Goal: Communication & Community: Answer question/provide support

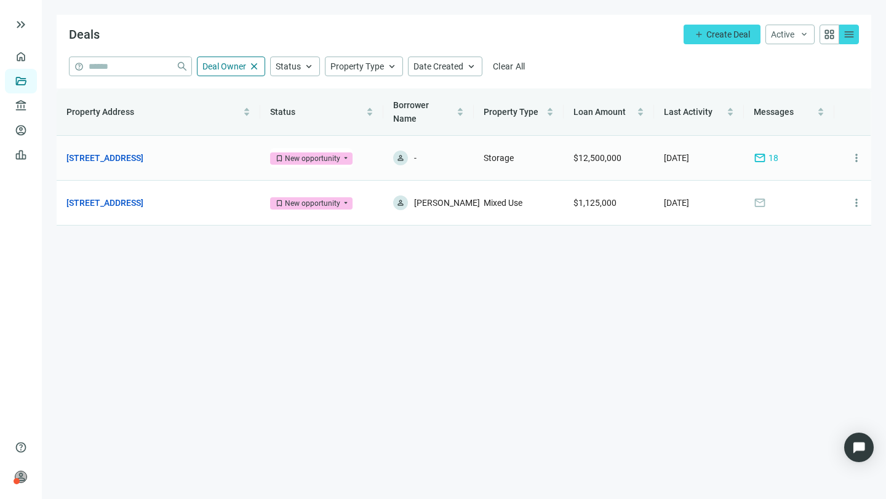
click at [763, 152] on span "mail" at bounding box center [759, 158] width 12 height 12
click at [760, 152] on span "mail" at bounding box center [759, 158] width 12 height 12
click at [292, 153] on div "New opportunity" at bounding box center [312, 159] width 55 height 12
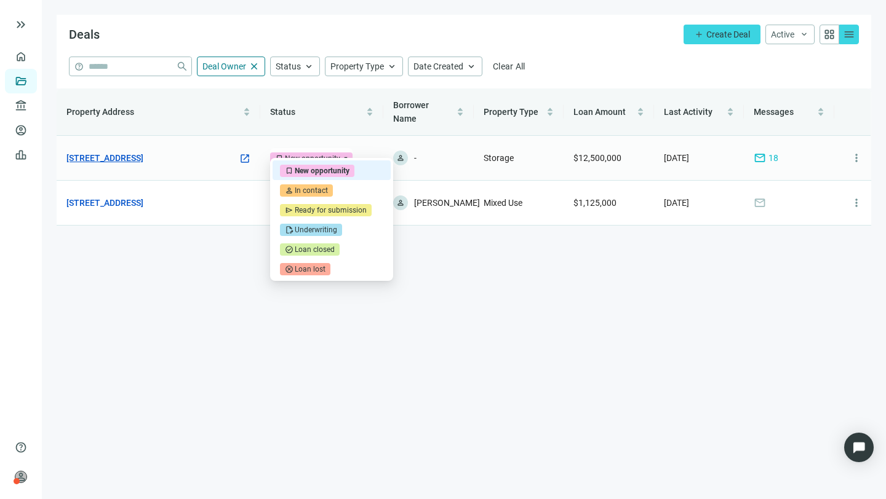
click at [143, 151] on link "[STREET_ADDRESS]" at bounding box center [104, 158] width 77 height 14
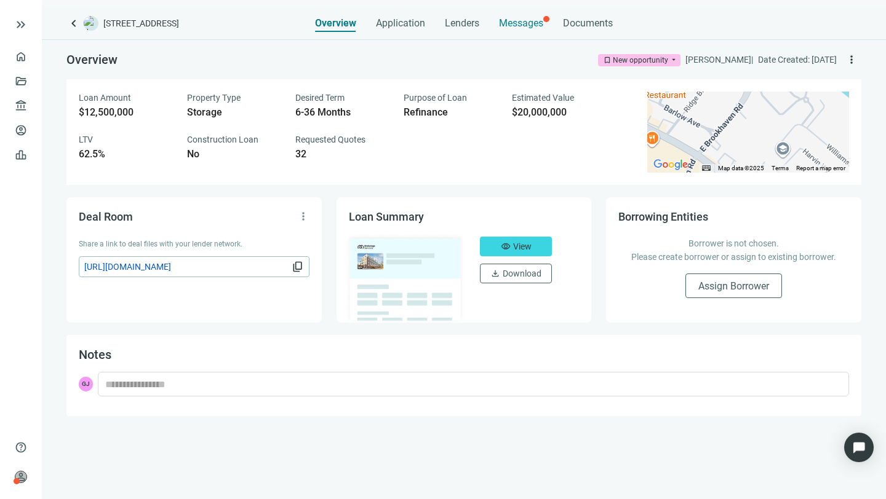
click at [520, 23] on span "Messages" at bounding box center [521, 23] width 44 height 12
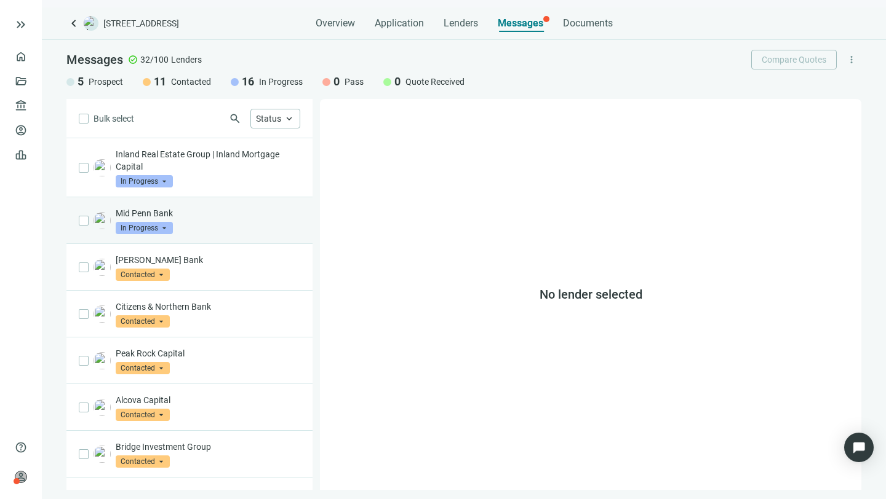
click at [150, 213] on p "Mid Penn Bank" at bounding box center [208, 213] width 185 height 12
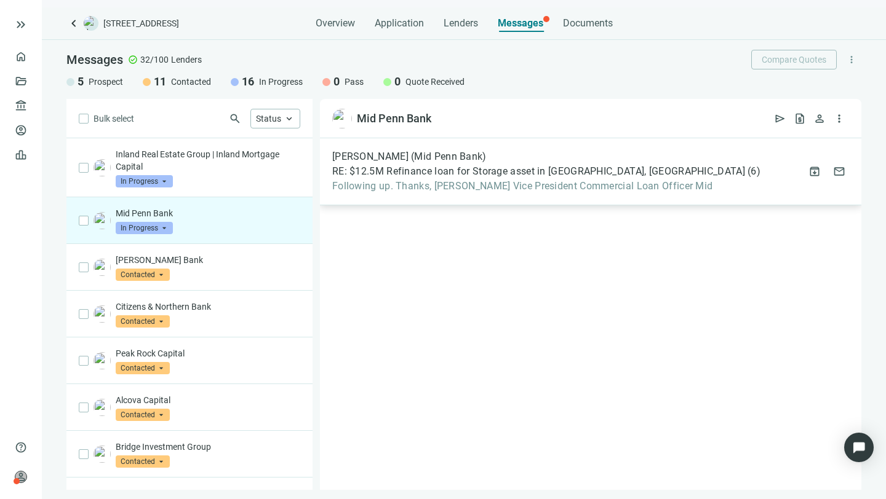
click at [464, 175] on span "RE: $12.5M Refinance loan for Storage asset in [GEOGRAPHIC_DATA], [GEOGRAPHIC_D…" at bounding box center [538, 171] width 413 height 12
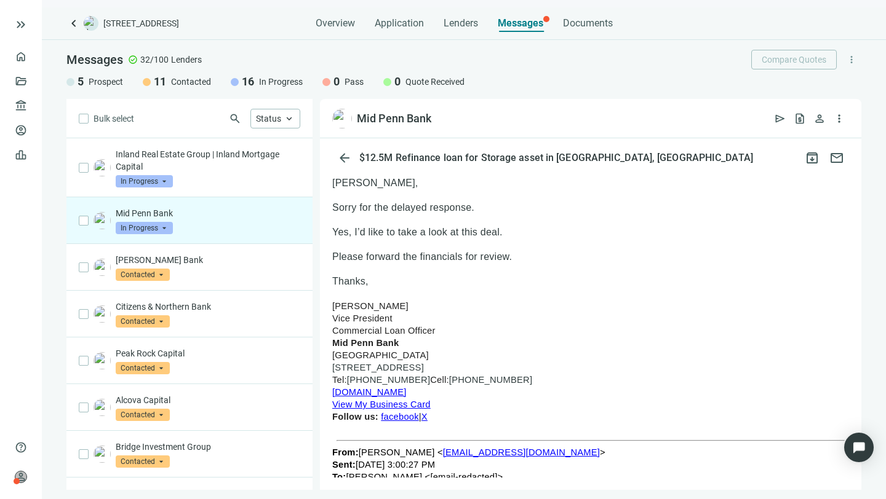
scroll to position [959, 0]
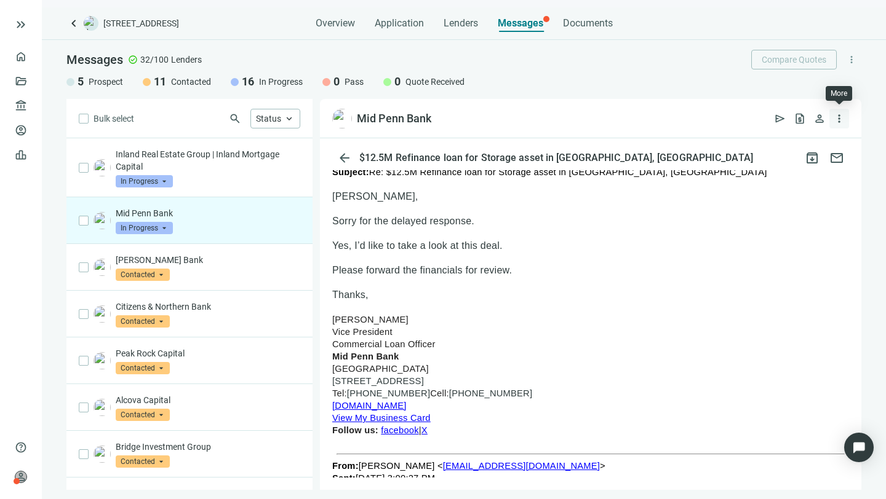
click at [841, 113] on span "more_vert" at bounding box center [839, 119] width 12 height 12
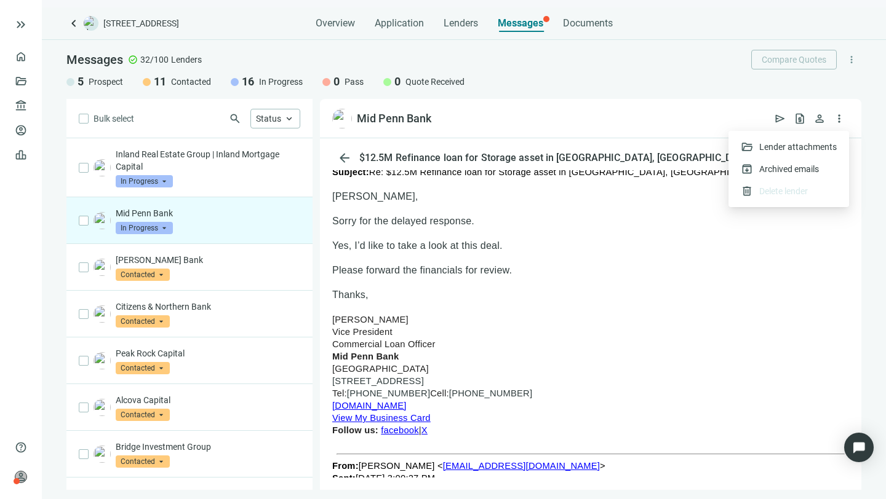
click at [779, 240] on p at bounding box center [590, 234] width 517 height 12
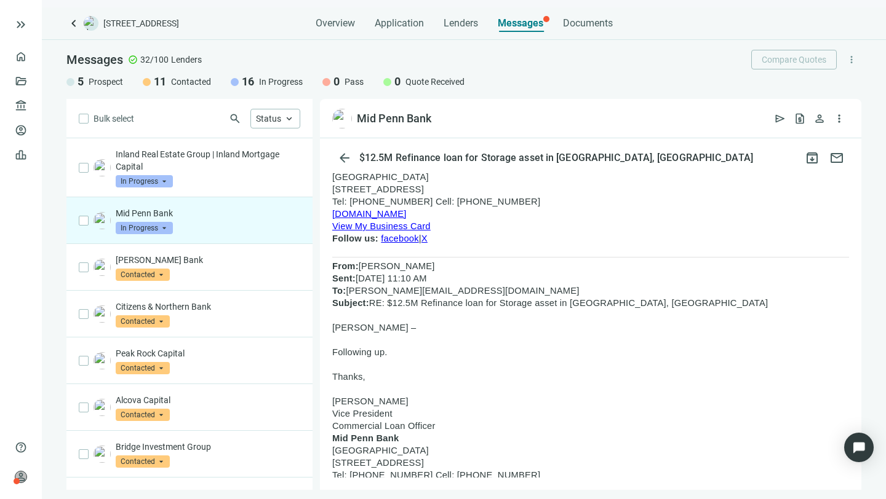
scroll to position [275, 0]
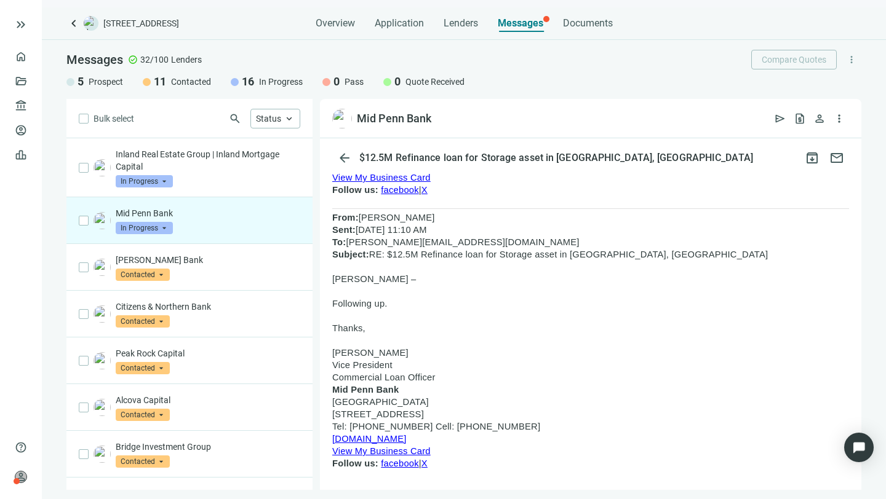
click at [703, 255] on p "From: Malcolm Weaver Sent: Tuesday, September 9, 2025 11:10 AM To: george-johns…" at bounding box center [590, 236] width 517 height 49
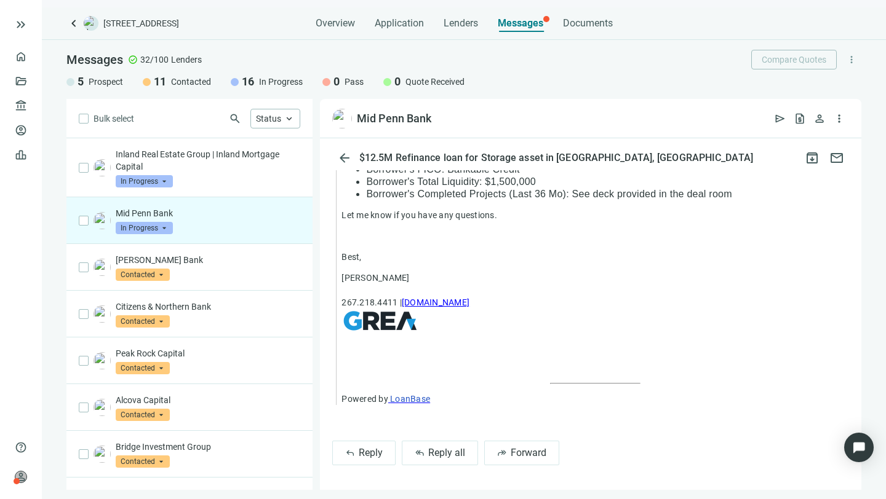
scroll to position [1893, 0]
click at [371, 453] on span "Reply" at bounding box center [371, 453] width 24 height 12
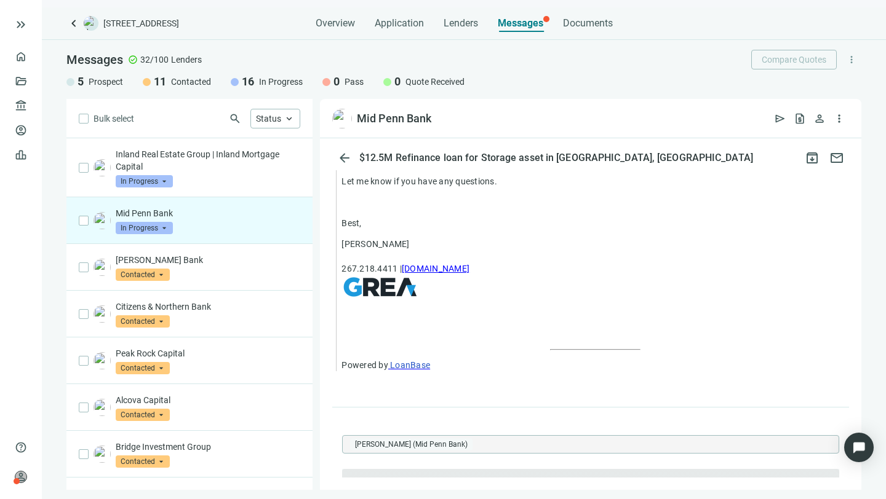
scroll to position [2088, 0]
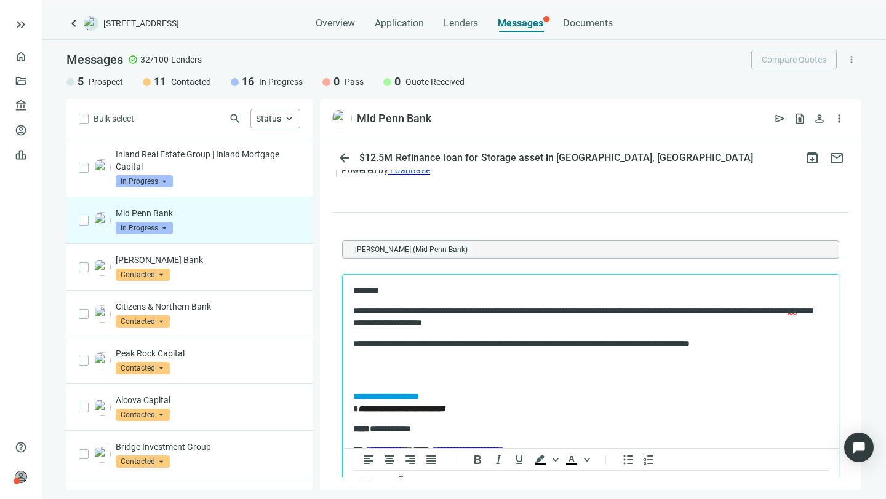
click at [787, 315] on span "***" at bounding box center [791, 310] width 9 height 9
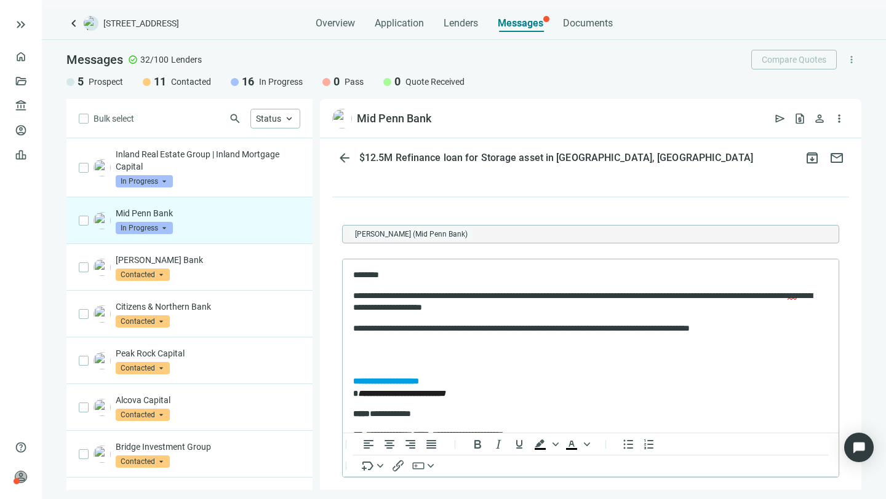
scroll to position [2199, 0]
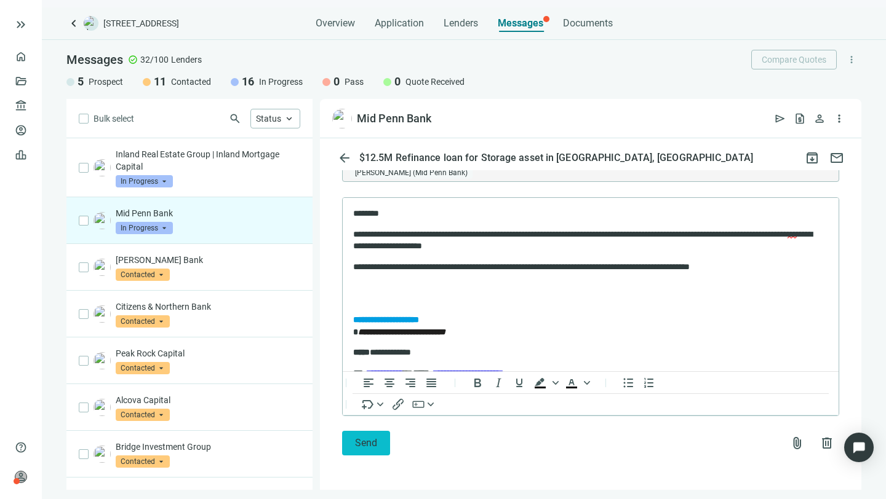
click at [366, 444] on span "Send" at bounding box center [366, 443] width 22 height 12
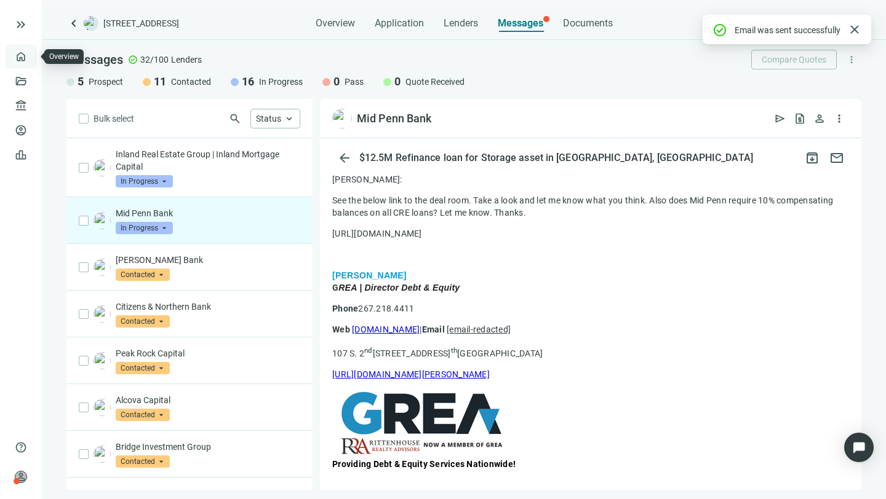
click at [31, 56] on link "Overview" at bounding box center [49, 57] width 36 height 10
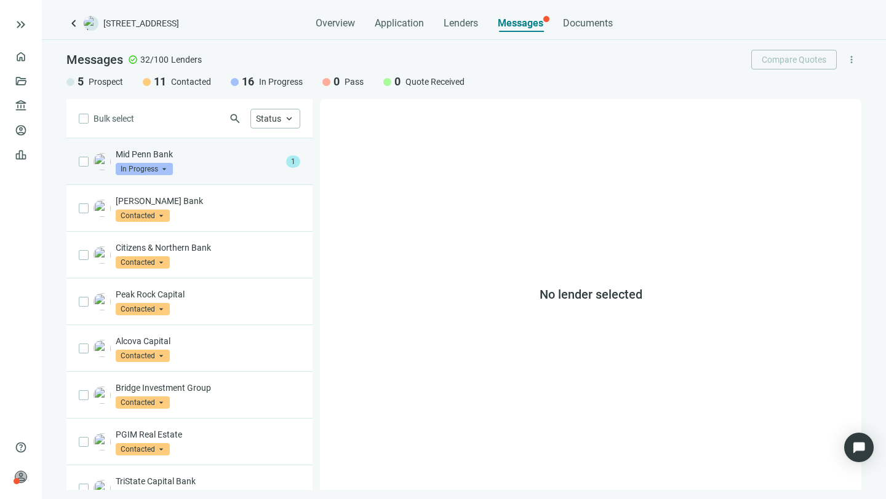
click at [133, 150] on p "Mid Penn Bank" at bounding box center [198, 154] width 165 height 12
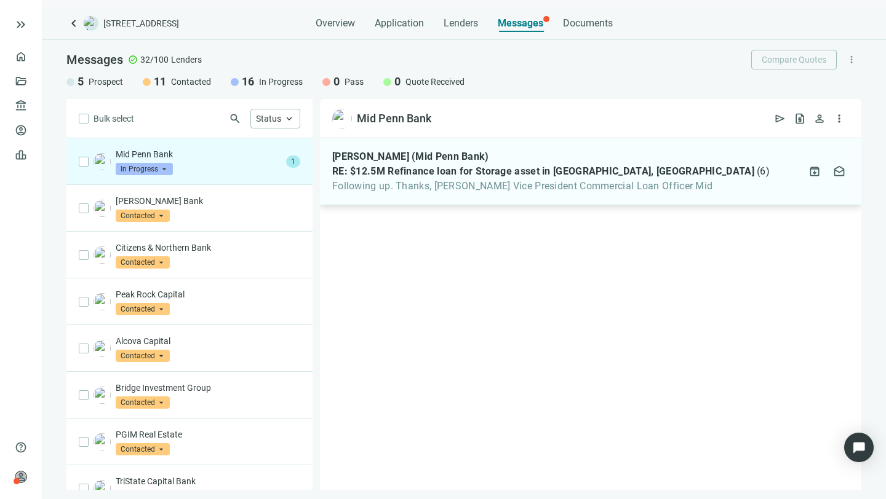
click at [501, 182] on span "Following up. Thanks, [PERSON_NAME] Vice President Commercial Loan Officer Mid" at bounding box center [550, 186] width 437 height 12
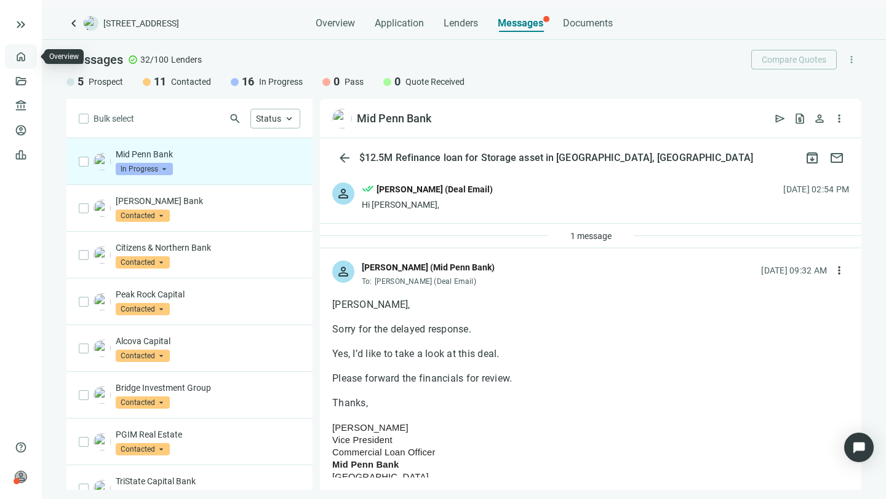
click at [31, 60] on link "Overview" at bounding box center [49, 57] width 36 height 10
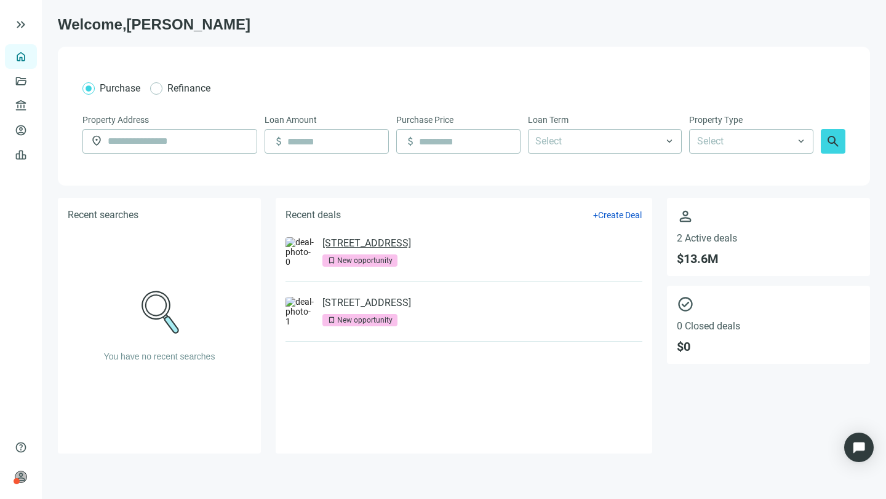
click at [362, 239] on link "[STREET_ADDRESS]" at bounding box center [366, 243] width 89 height 12
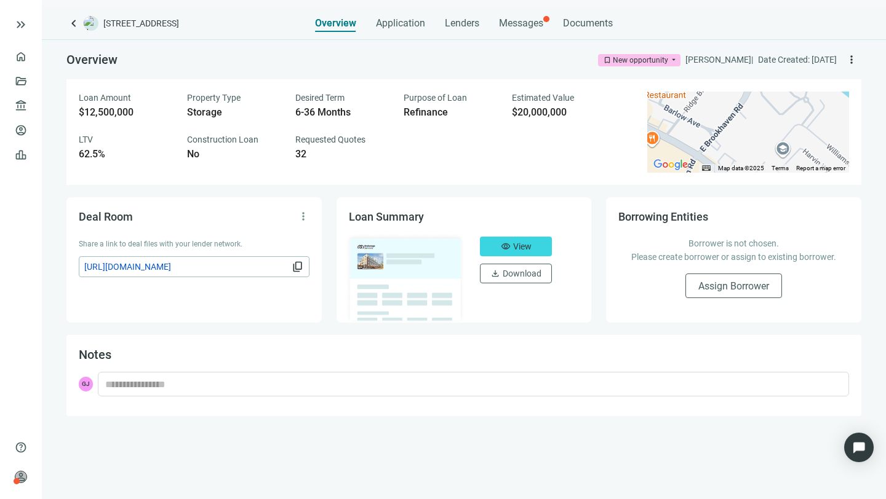
click at [301, 264] on span "content_copy" at bounding box center [298, 267] width 12 height 12
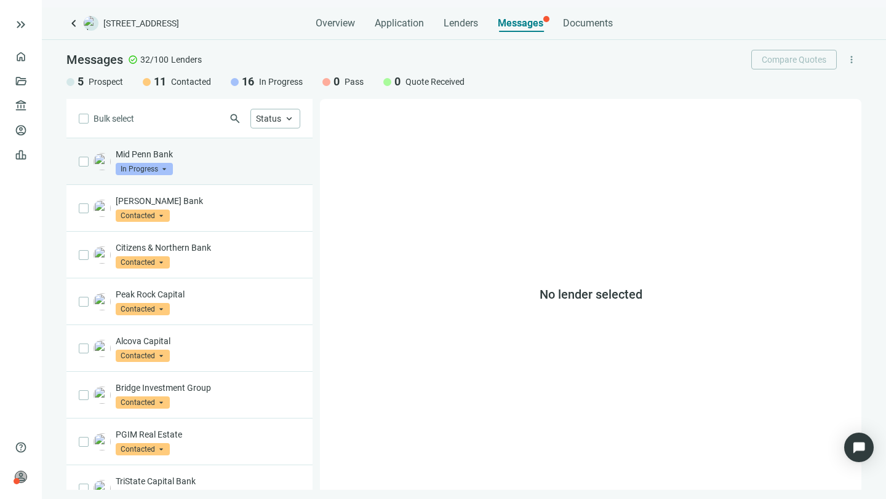
click at [156, 156] on p "Mid Penn Bank" at bounding box center [208, 154] width 185 height 12
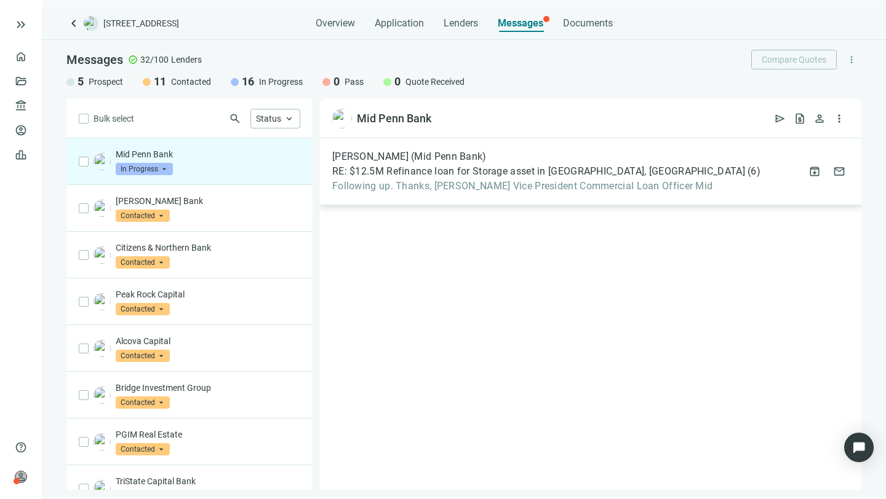
click at [547, 169] on span "RE: $12.5M Refinance loan for Storage asset in [GEOGRAPHIC_DATA], [GEOGRAPHIC_D…" at bounding box center [538, 171] width 413 height 12
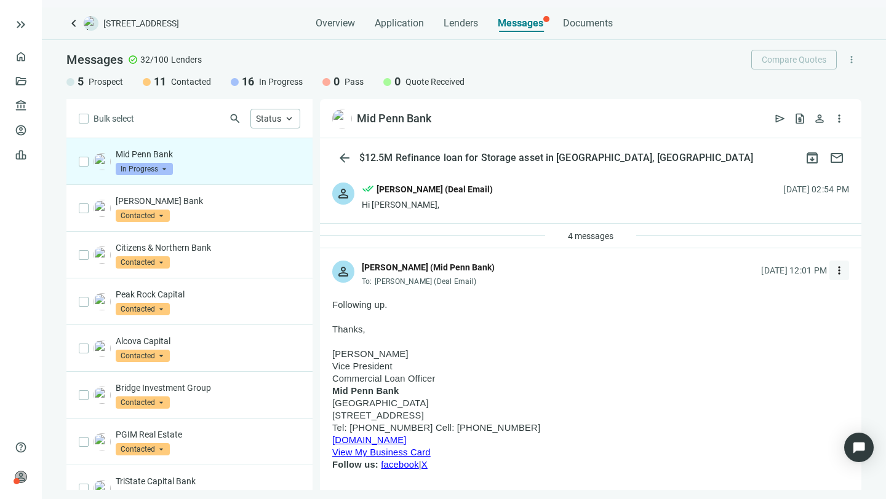
click at [833, 269] on span "more_vert" at bounding box center [839, 270] width 12 height 12
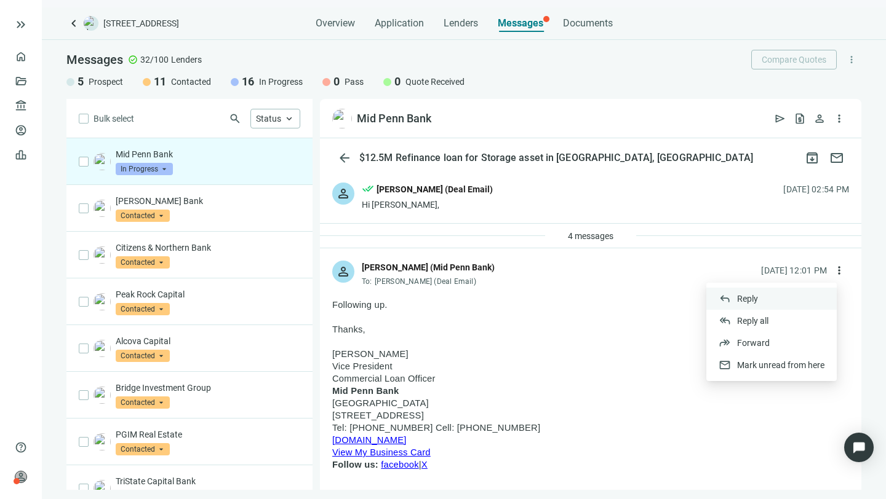
click at [745, 296] on span "Reply" at bounding box center [747, 299] width 21 height 10
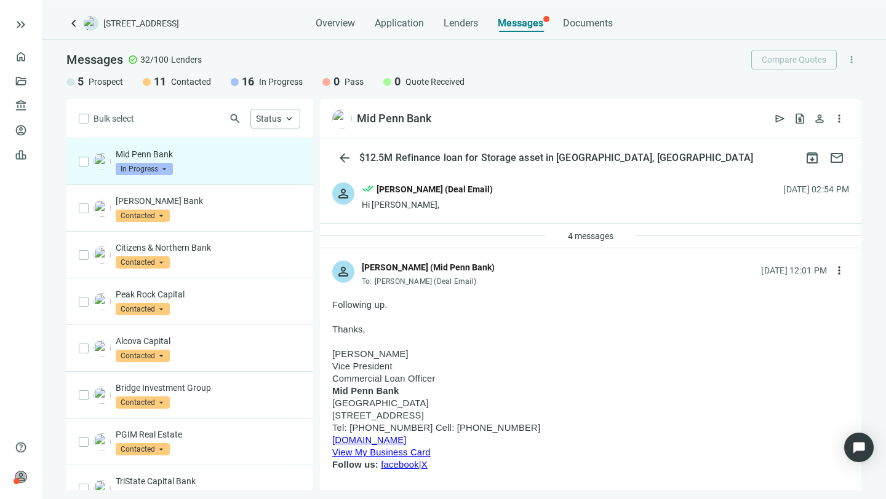
type textarea "**********"
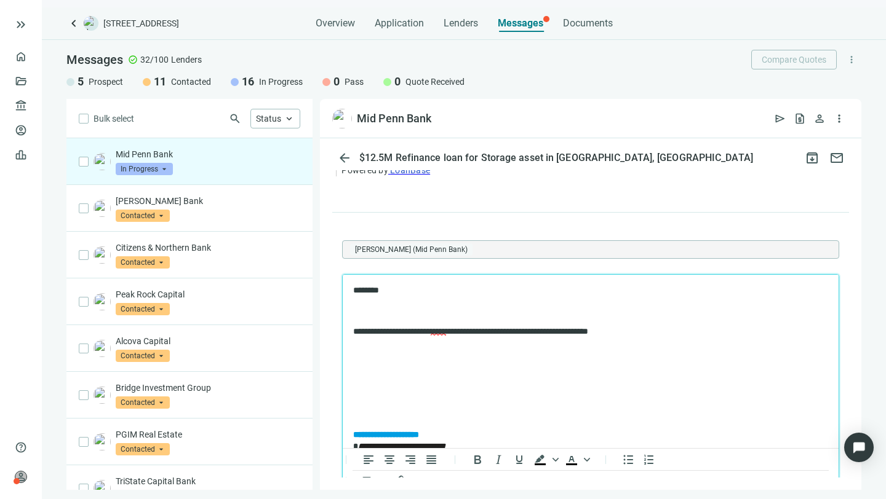
click at [446, 331] on span "*****" at bounding box center [438, 331] width 15 height 9
click at [665, 332] on p "**********" at bounding box center [584, 331] width 462 height 12
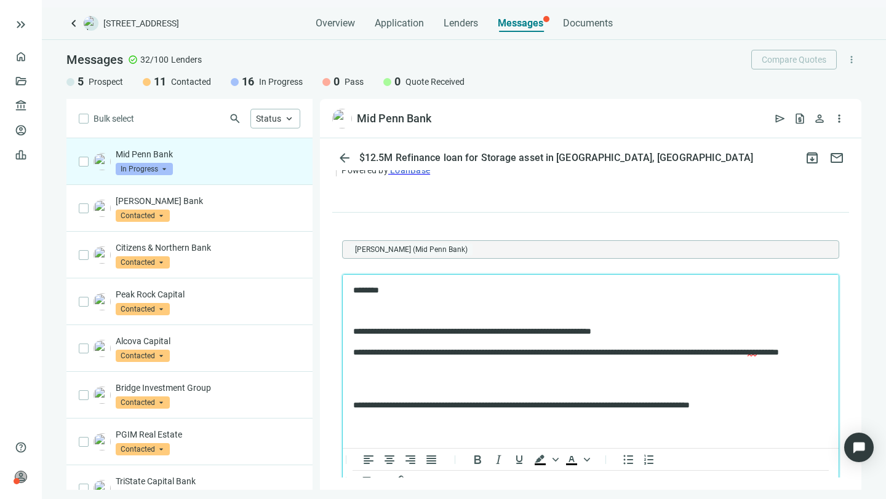
click at [604, 349] on p "**********" at bounding box center [584, 358] width 462 height 24
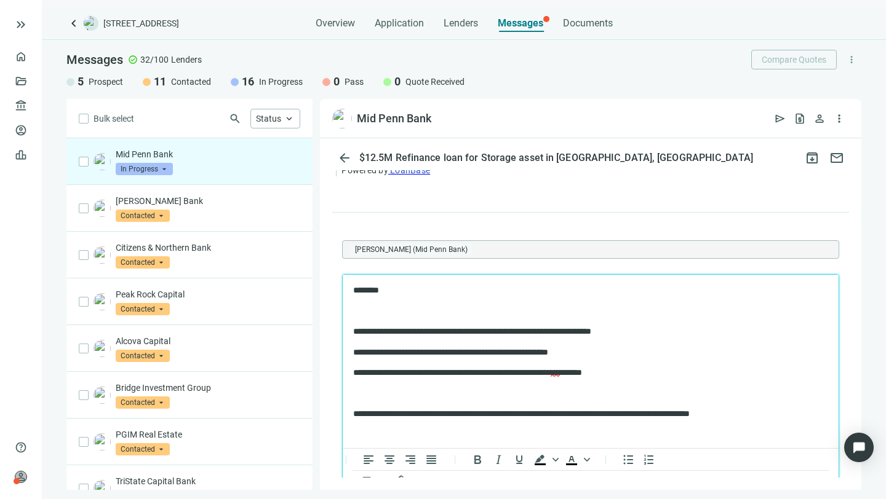
click at [560, 371] on span "***" at bounding box center [554, 372] width 9 height 9
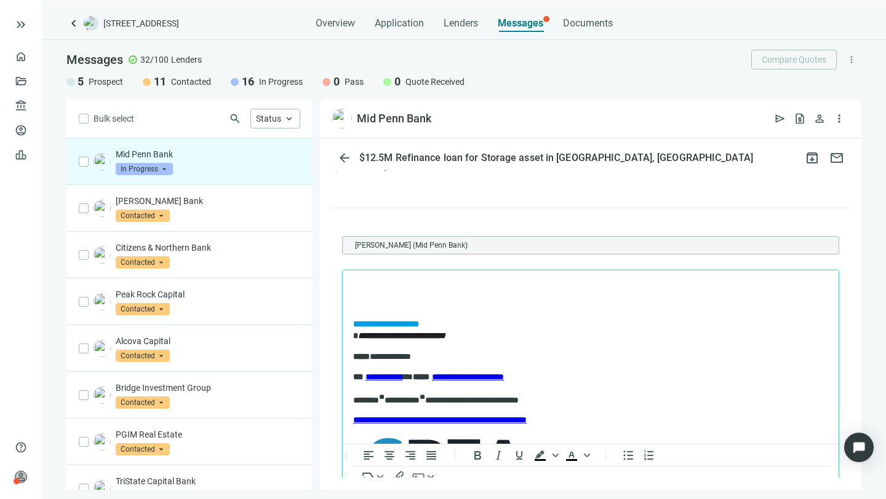
scroll to position [328, 0]
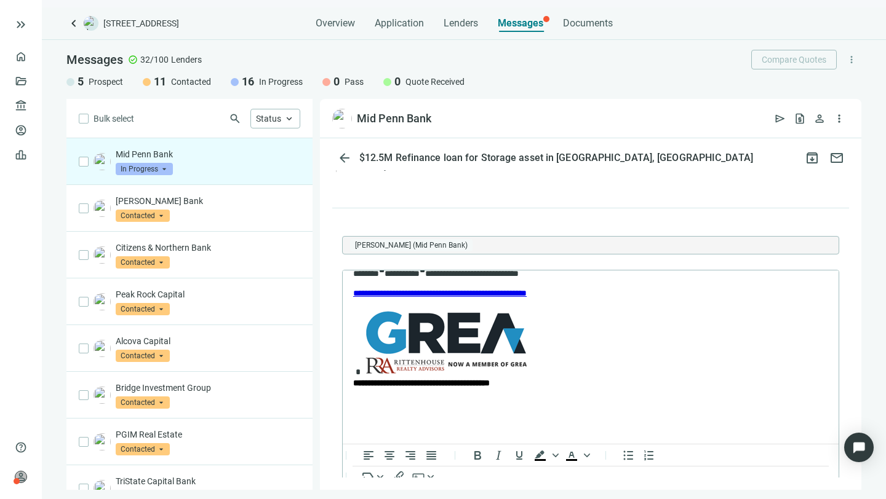
click at [609, 367] on div "Rich Text Area. Press ALT-0 for help." at bounding box center [584, 342] width 462 height 69
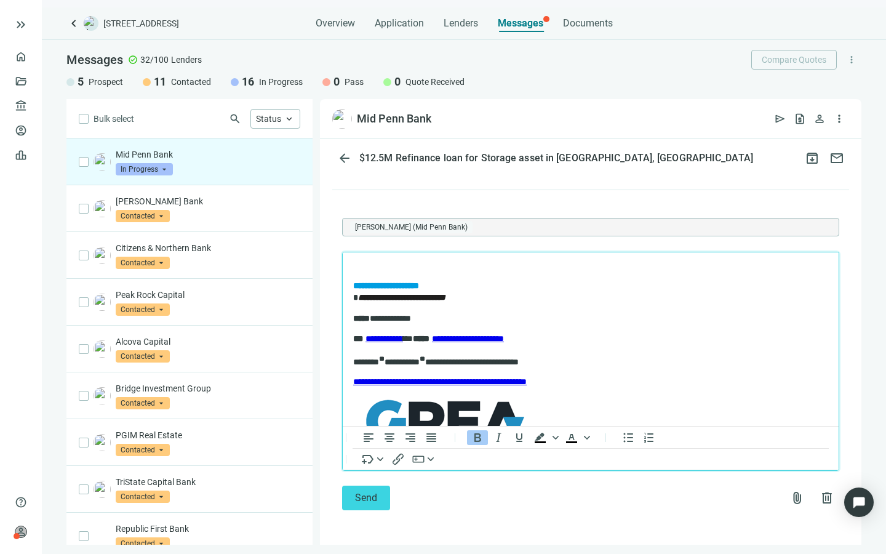
scroll to position [2092, 0]
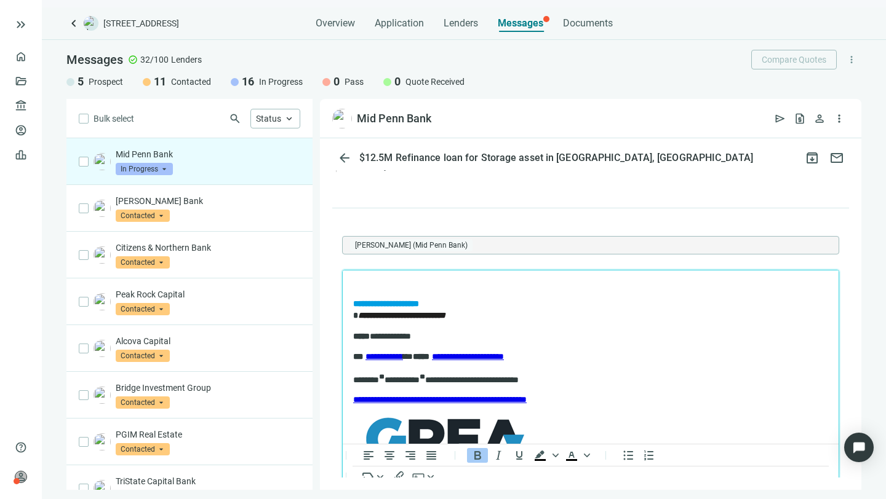
click at [645, 302] on p "**********" at bounding box center [590, 310] width 475 height 24
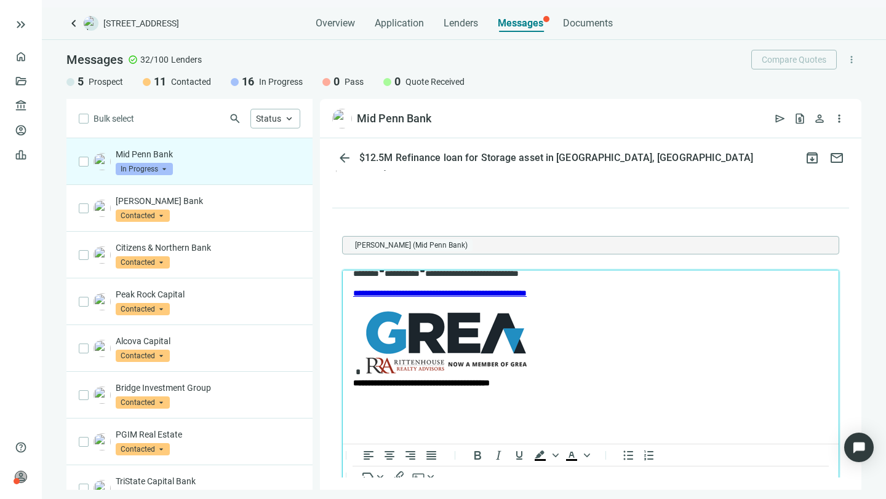
click at [485, 428] on p "Rich Text Area. Press ALT-0 for help." at bounding box center [590, 415] width 475 height 36
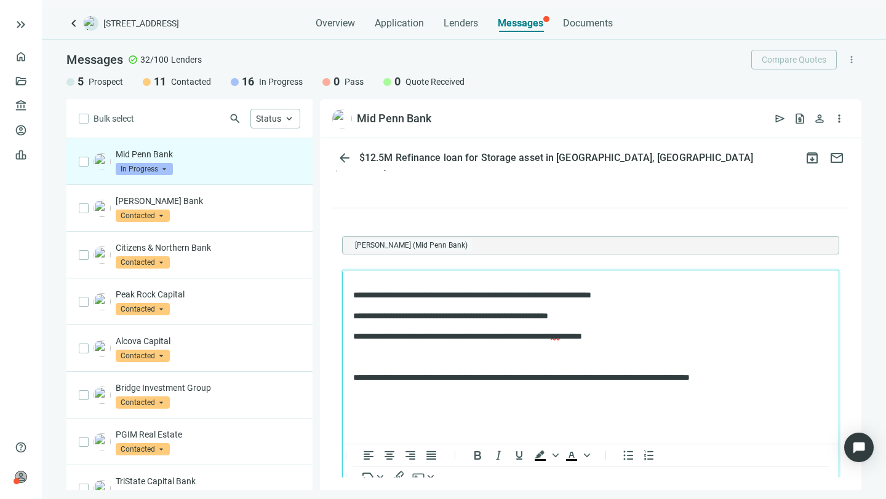
scroll to position [0, 0]
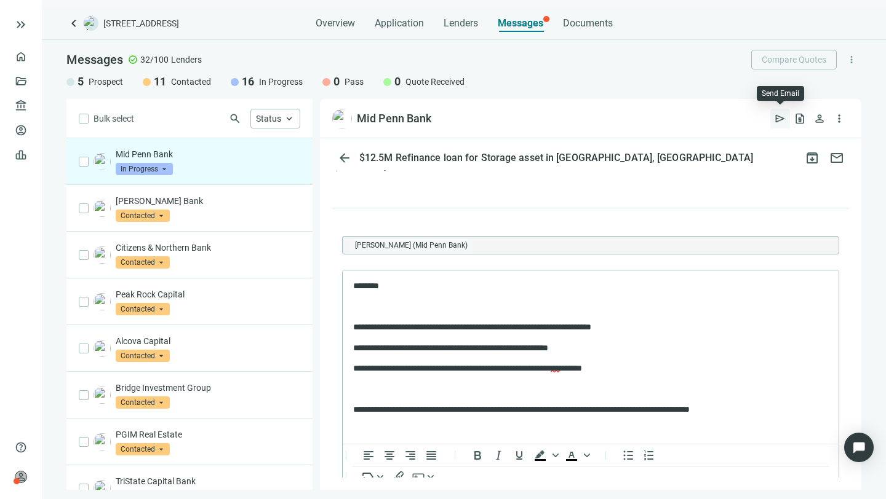
click at [778, 116] on span "send" at bounding box center [780, 119] width 12 height 12
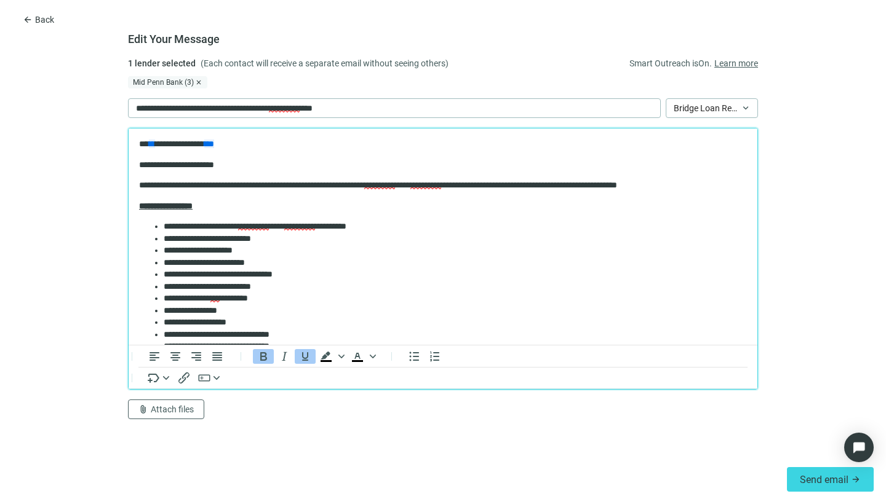
click at [328, 194] on body "**********" at bounding box center [442, 442] width 609 height 608
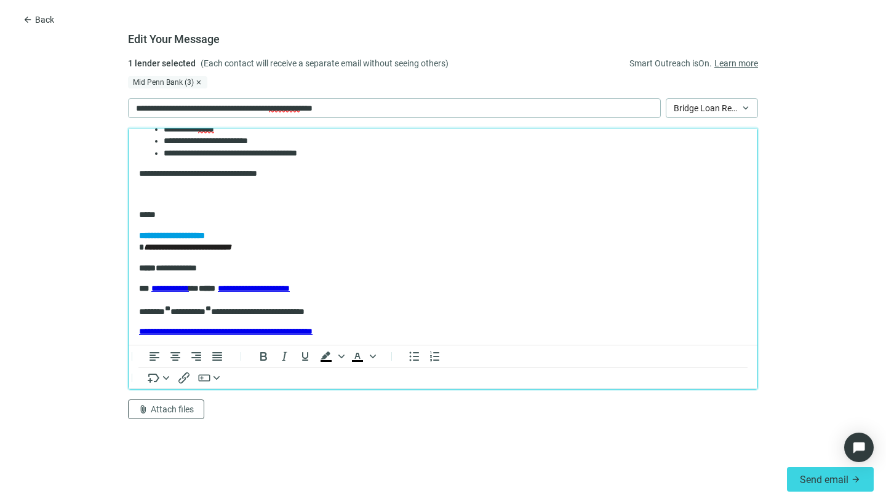
scroll to position [413, 0]
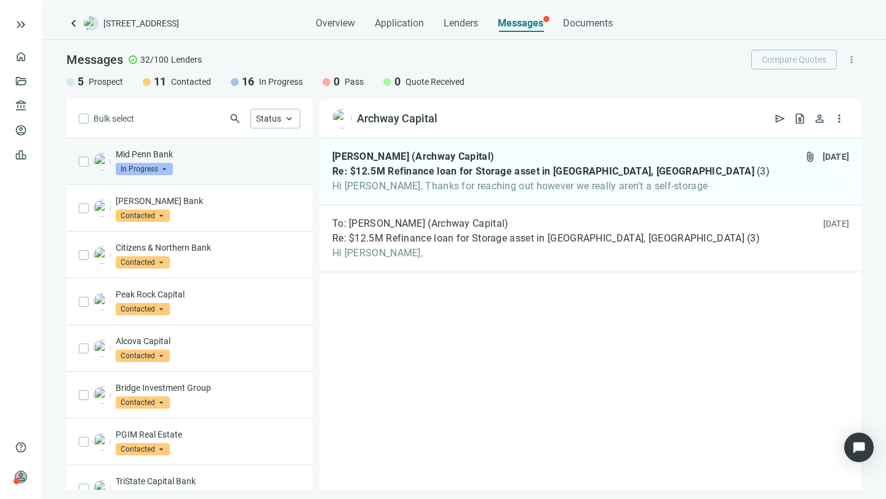
click at [137, 150] on p "Mid Penn Bank" at bounding box center [208, 154] width 185 height 12
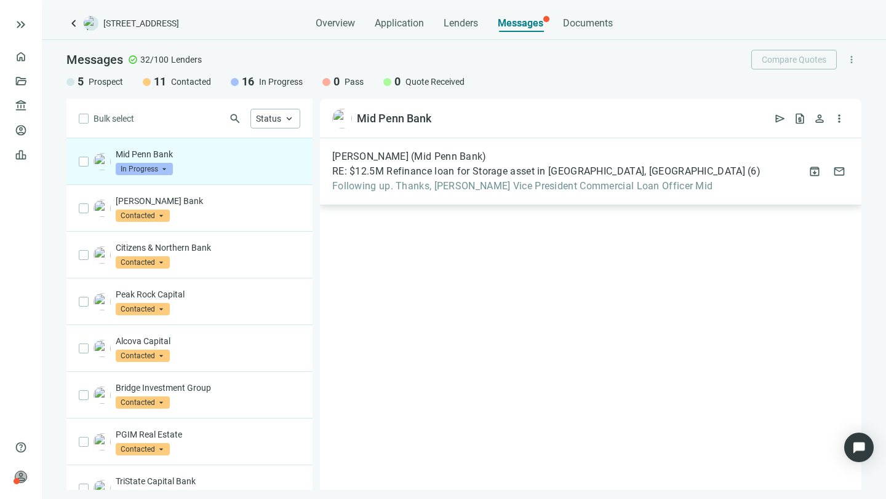
click at [488, 175] on span "RE: $12.5M Refinance loan for Storage asset in [GEOGRAPHIC_DATA], [GEOGRAPHIC_D…" at bounding box center [538, 171] width 413 height 12
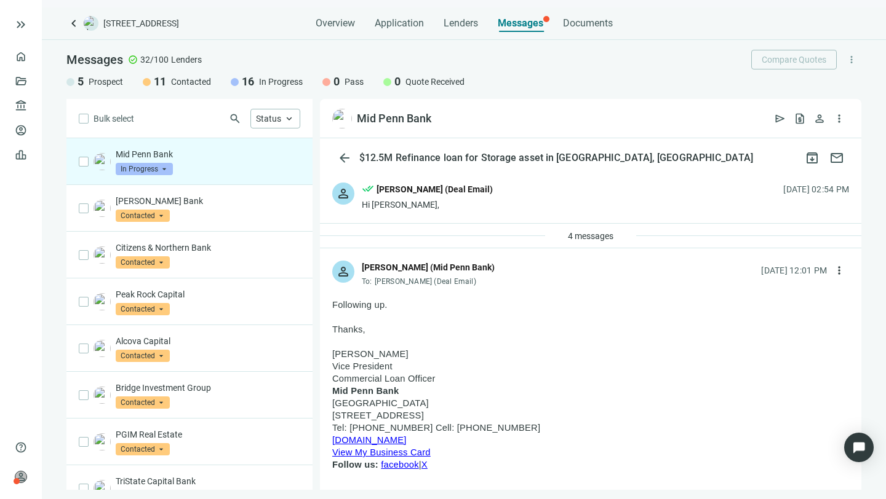
click at [539, 355] on p "[PERSON_NAME] Vice President Commercial Loan Officer [GEOGRAPHIC_DATA] [STREET_…" at bounding box center [590, 415] width 517 height 135
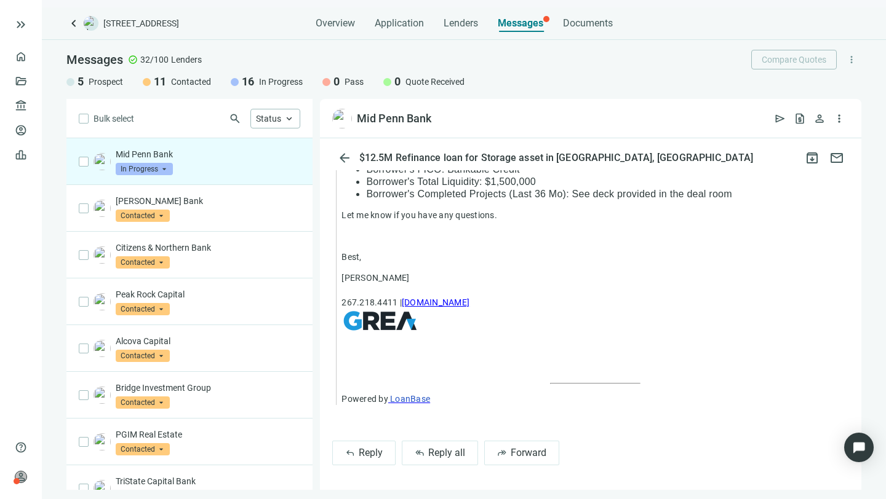
scroll to position [1893, 0]
click at [145, 152] on p "Mid Penn Bank" at bounding box center [208, 154] width 185 height 12
click at [506, 248] on div "Hi Malcolm, Hope you are doing well. We have a sponsor requesting bridge financ…" at bounding box center [594, 146] width 507 height 518
click at [411, 239] on p at bounding box center [594, 236] width 507 height 12
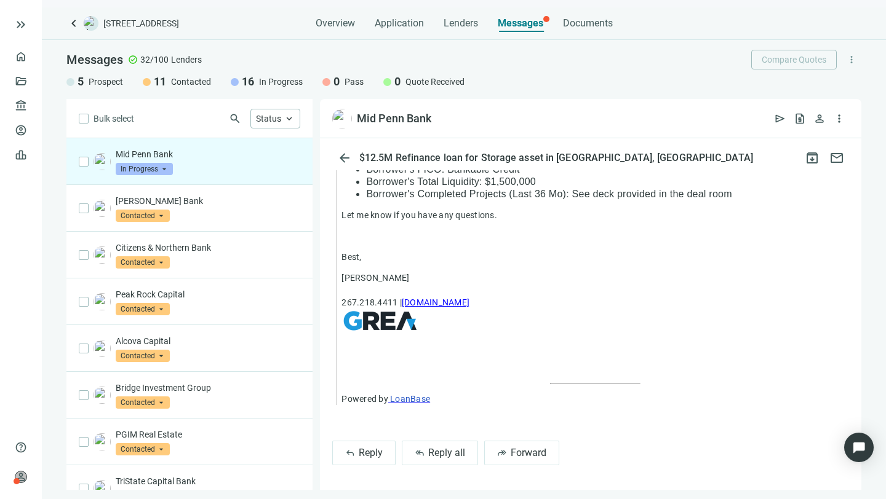
click at [150, 153] on p "Mid Penn Bank" at bounding box center [208, 154] width 185 height 12
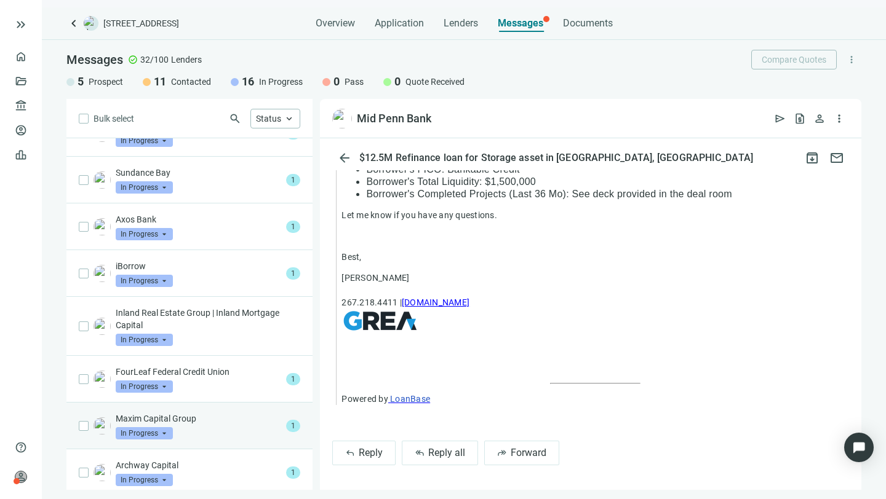
scroll to position [590, 0]
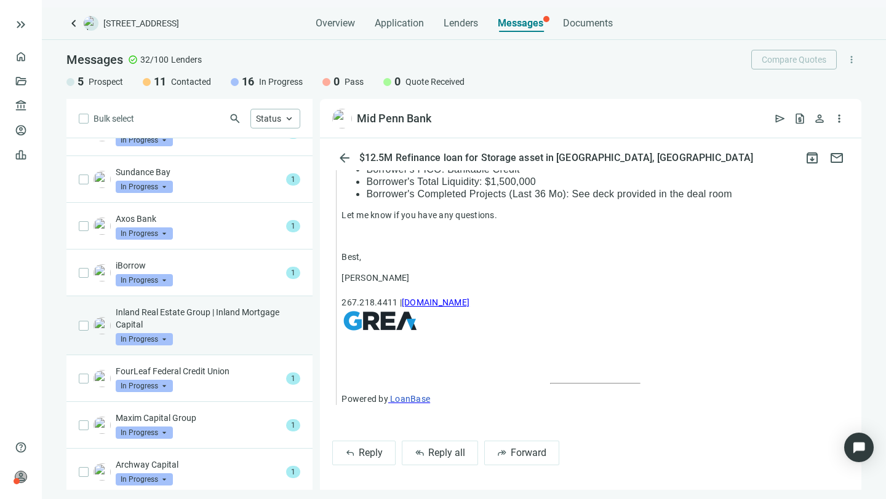
click at [163, 311] on p "Inland Real Estate Group | Inland Mortgage Capital" at bounding box center [208, 318] width 185 height 25
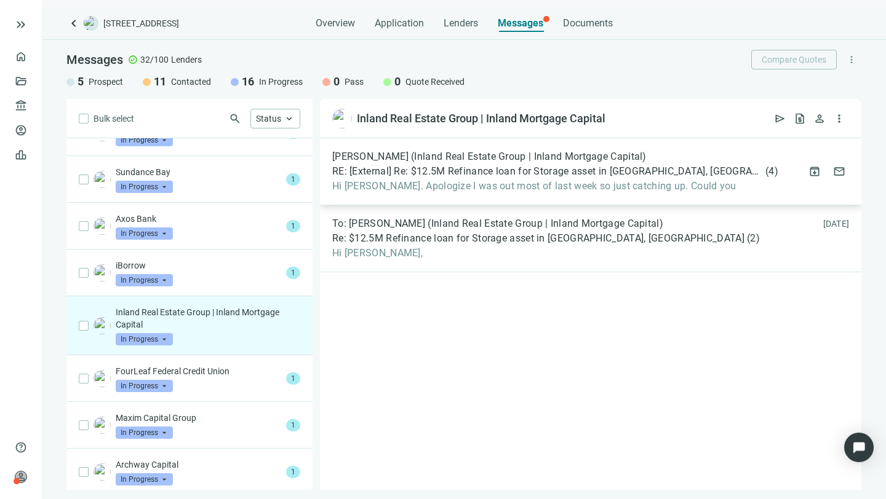
click at [462, 182] on span "Hi George. Apologize I was out most of last week so just catching up. Could you" at bounding box center [555, 186] width 446 height 12
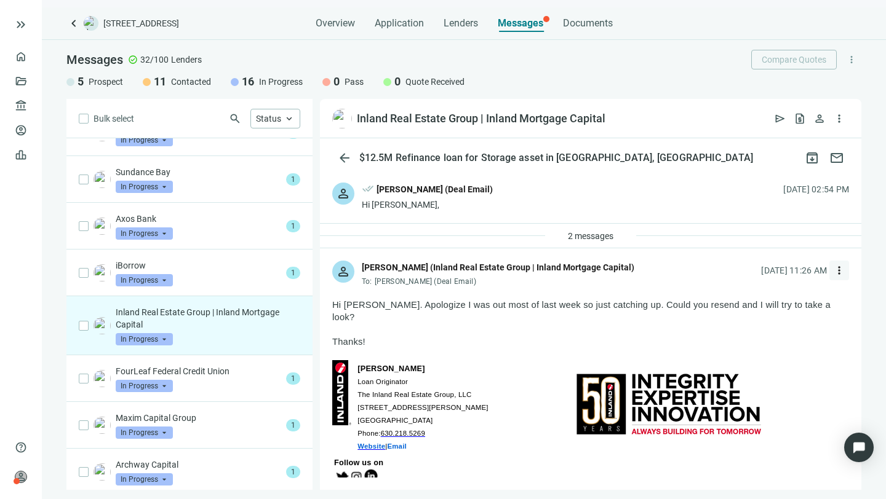
click at [833, 272] on span "more_vert" at bounding box center [839, 270] width 12 height 12
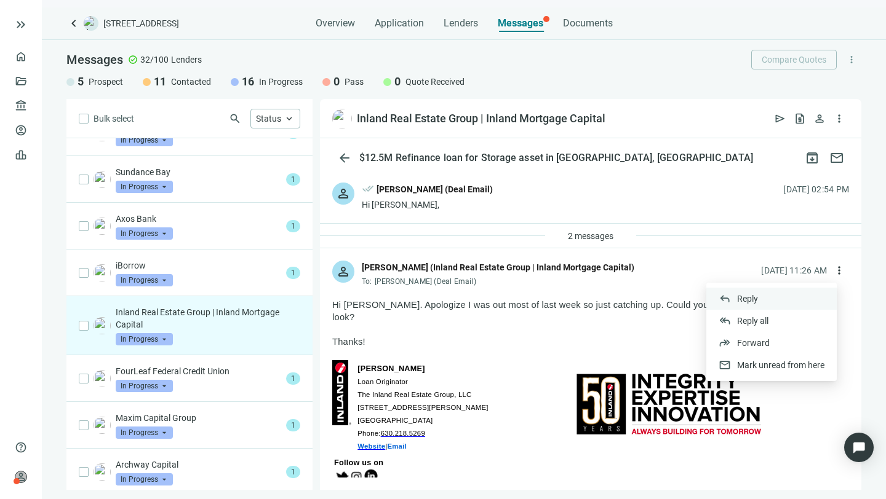
click at [746, 295] on span "Reply" at bounding box center [747, 299] width 21 height 10
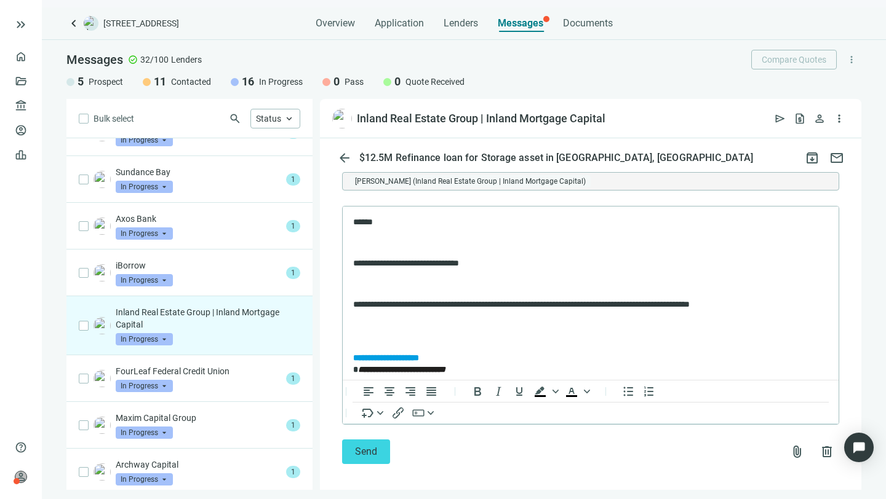
scroll to position [1457, 0]
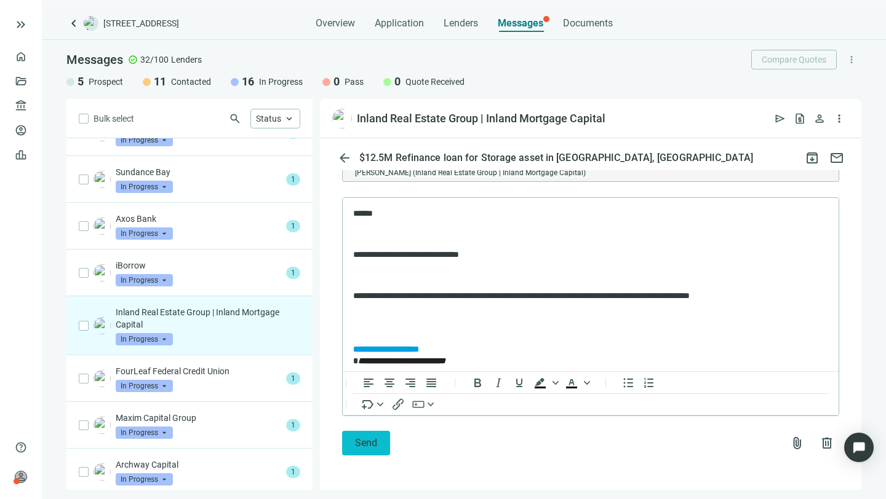
click at [366, 440] on span "Send" at bounding box center [366, 443] width 22 height 12
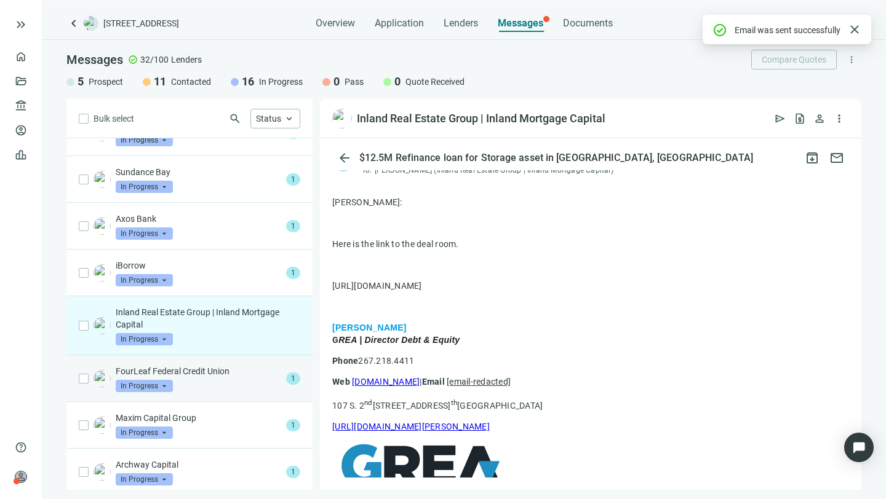
click at [181, 372] on p "FourLeaf Federal Credit Union" at bounding box center [198, 371] width 165 height 12
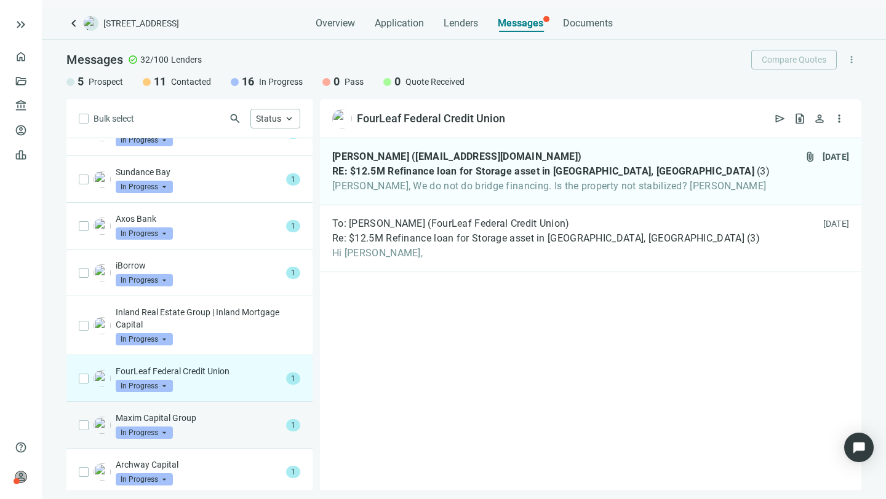
click at [173, 414] on p "Maxim Capital Group" at bounding box center [198, 418] width 165 height 12
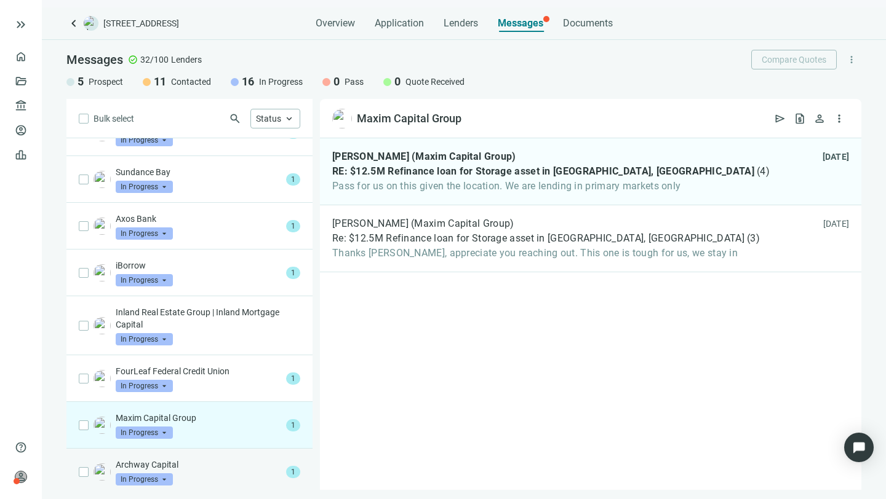
click at [165, 462] on p "Archway Capital" at bounding box center [198, 465] width 165 height 12
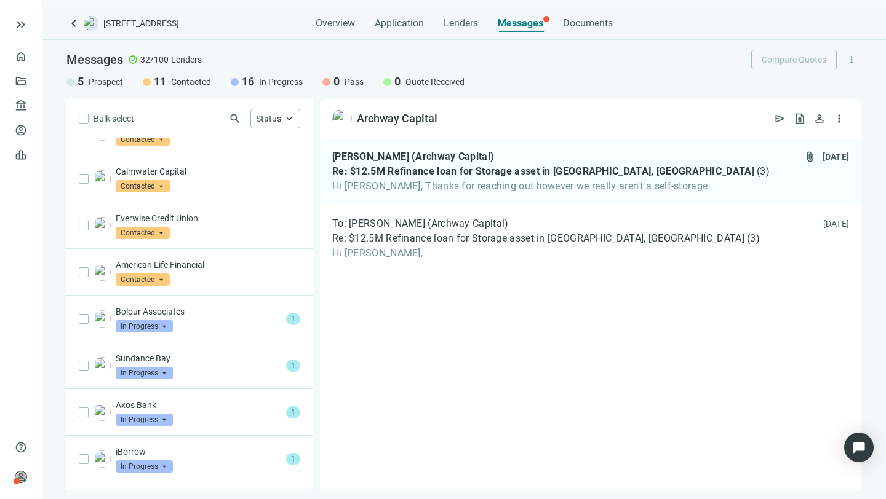
scroll to position [401, 0]
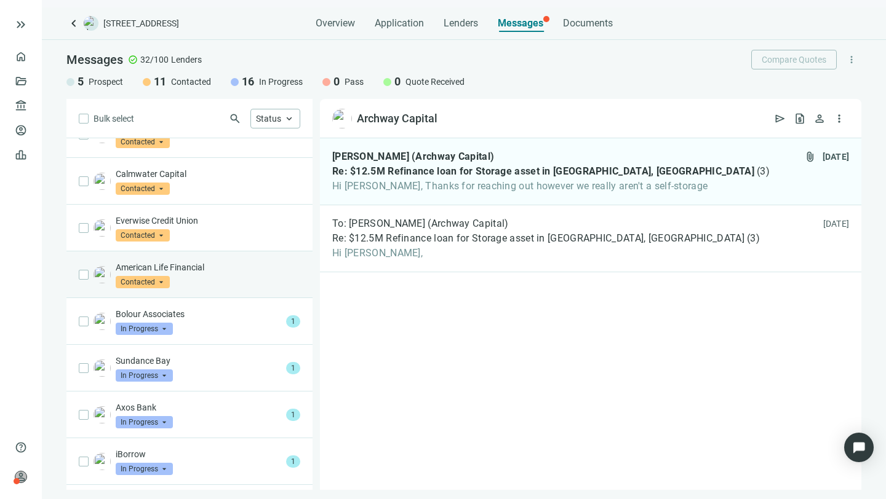
click at [165, 265] on p "American Life Financial" at bounding box center [208, 267] width 185 height 12
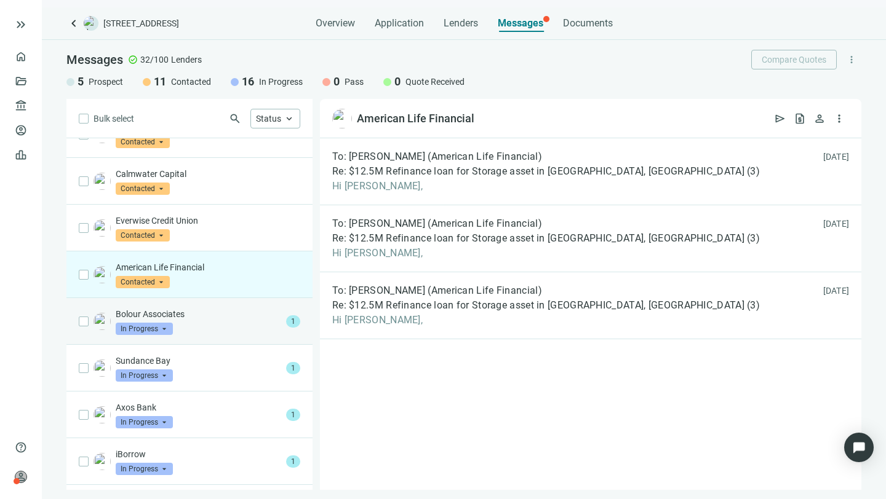
click at [157, 312] on p "Bolour Associates" at bounding box center [198, 314] width 165 height 12
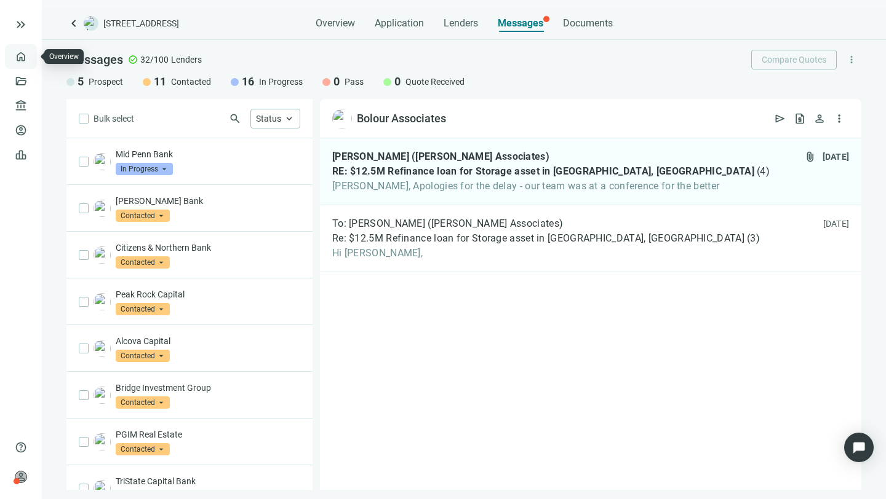
click at [31, 56] on link "Overview" at bounding box center [49, 57] width 36 height 10
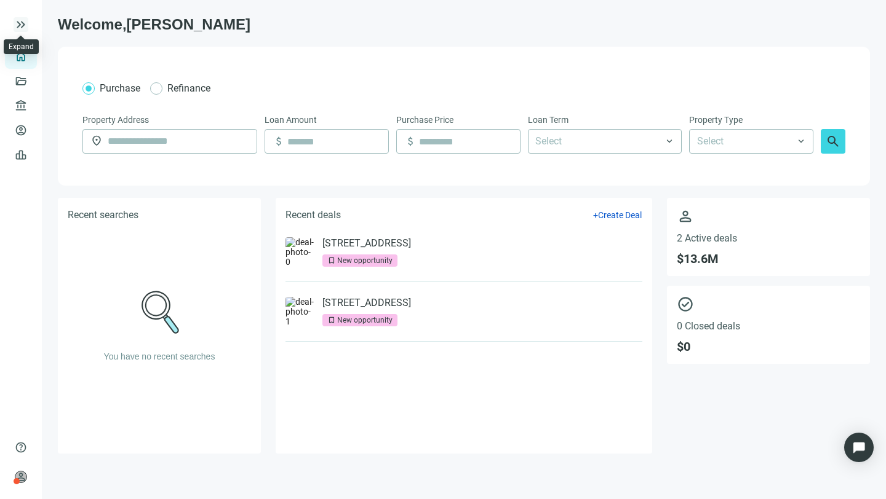
click at [19, 19] on span "keyboard_double_arrow_right" at bounding box center [21, 24] width 15 height 15
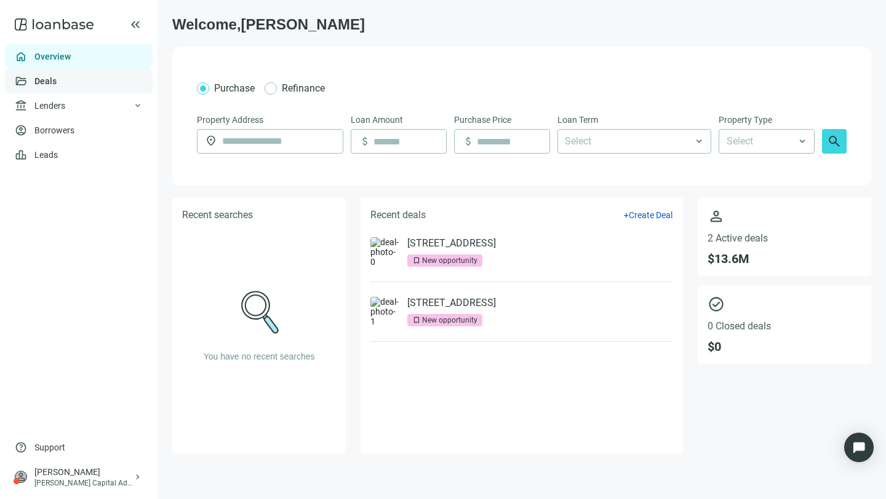
click at [34, 76] on link "Deals" at bounding box center [45, 81] width 22 height 10
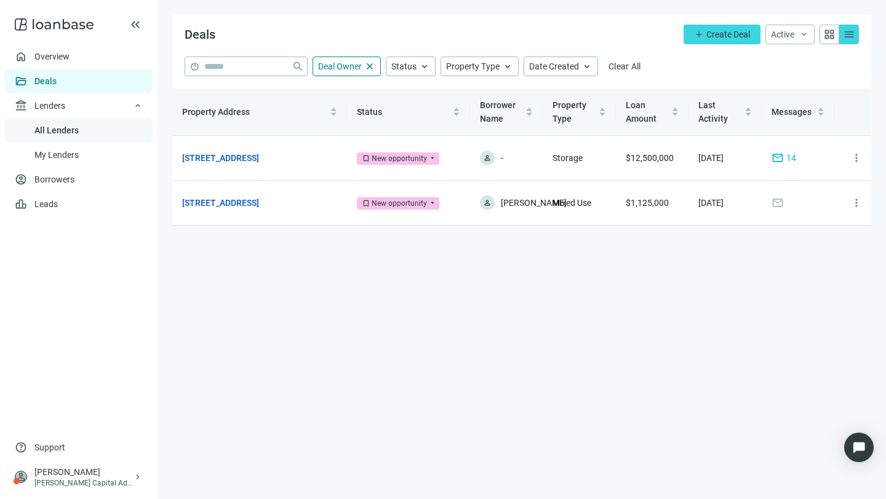
click at [48, 128] on link "All Lenders" at bounding box center [56, 130] width 44 height 10
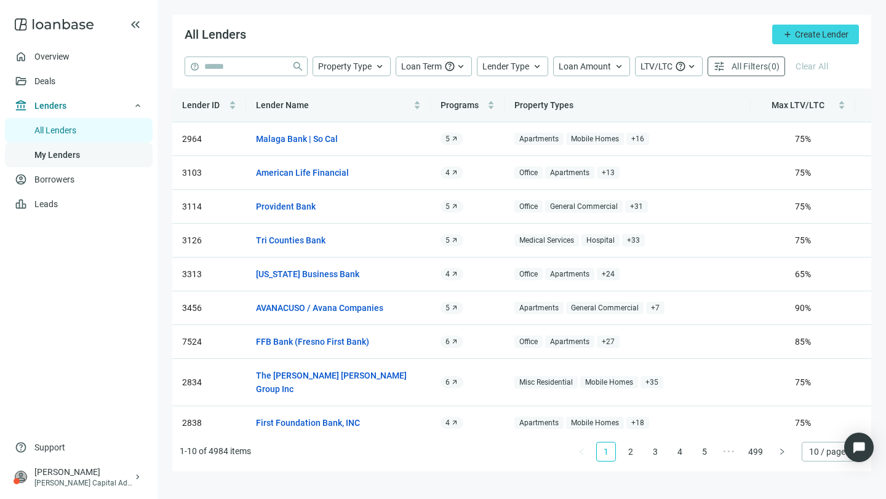
click at [55, 153] on link "My Lenders" at bounding box center [57, 155] width 46 height 10
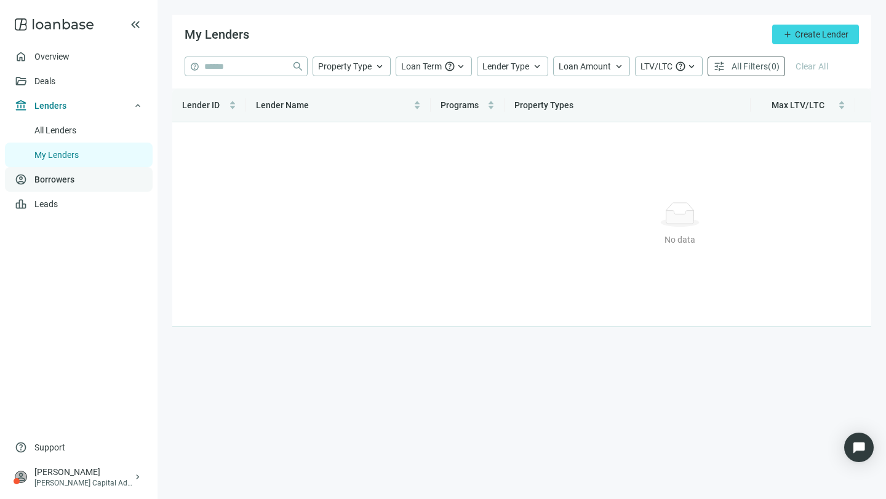
click at [50, 175] on link "Borrowers" at bounding box center [54, 180] width 40 height 10
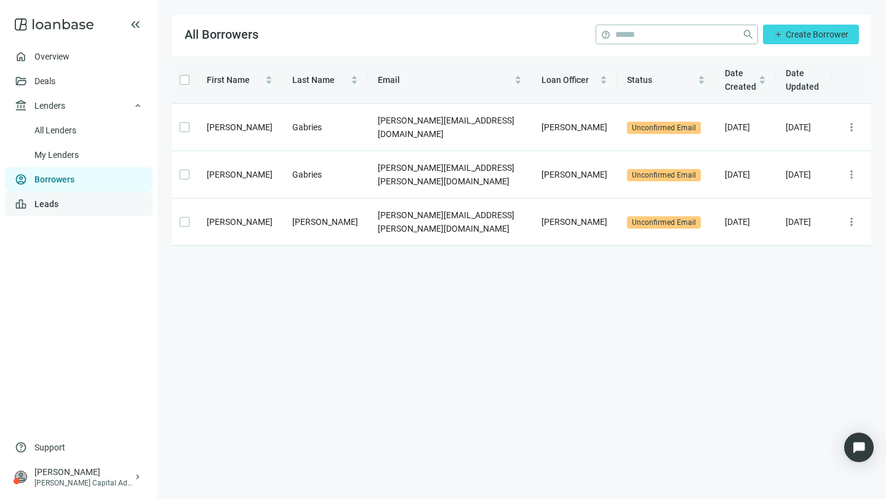
click at [49, 205] on link "Leads" at bounding box center [46, 204] width 24 height 10
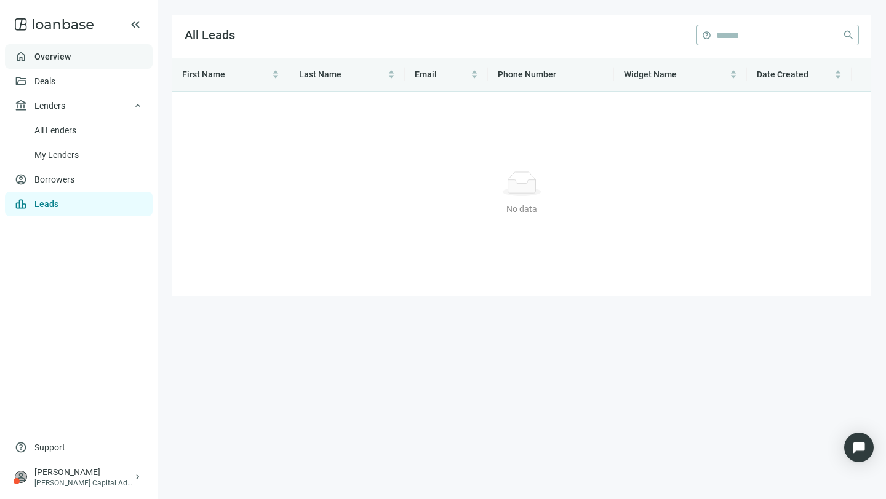
click at [46, 52] on link "Overview" at bounding box center [52, 57] width 36 height 10
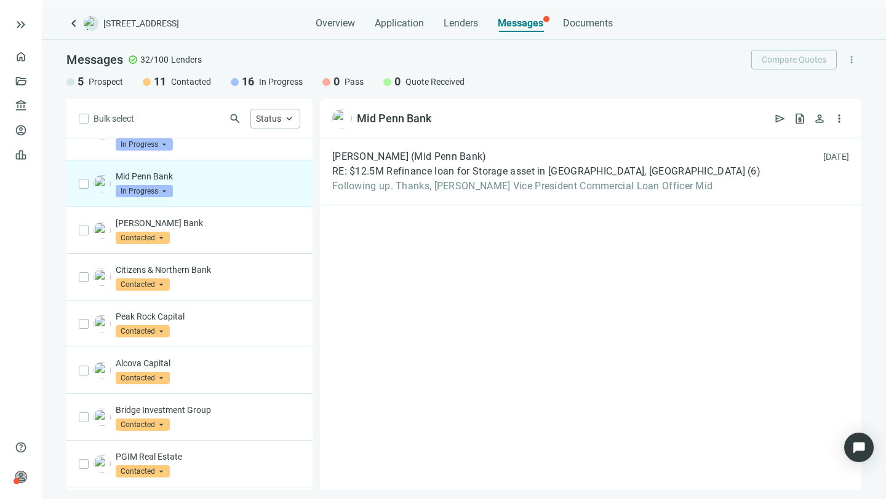
scroll to position [59, 0]
